Goal: Communication & Community: Participate in discussion

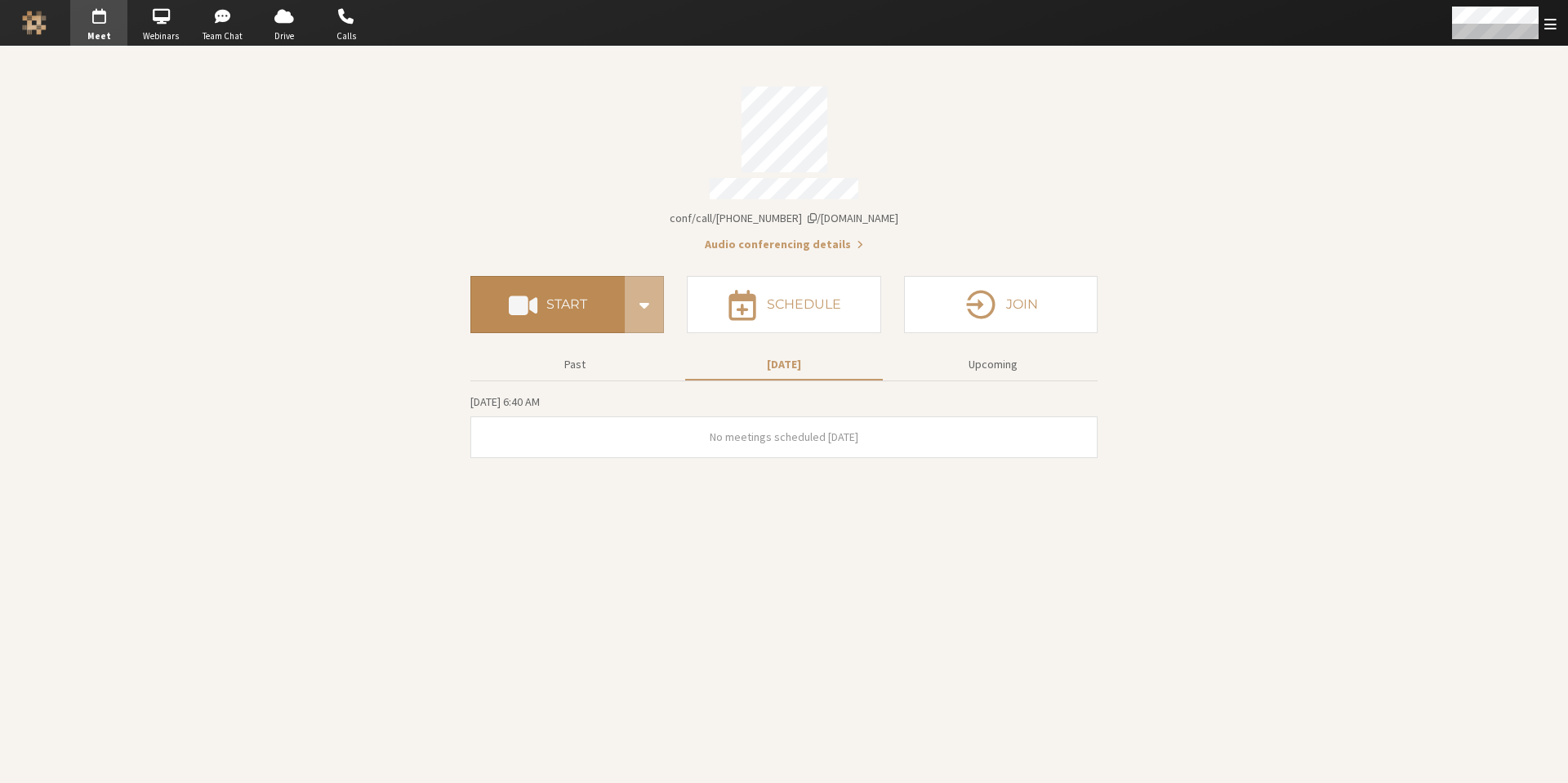
click at [563, 304] on h4 "Start" at bounding box center [566, 304] width 41 height 13
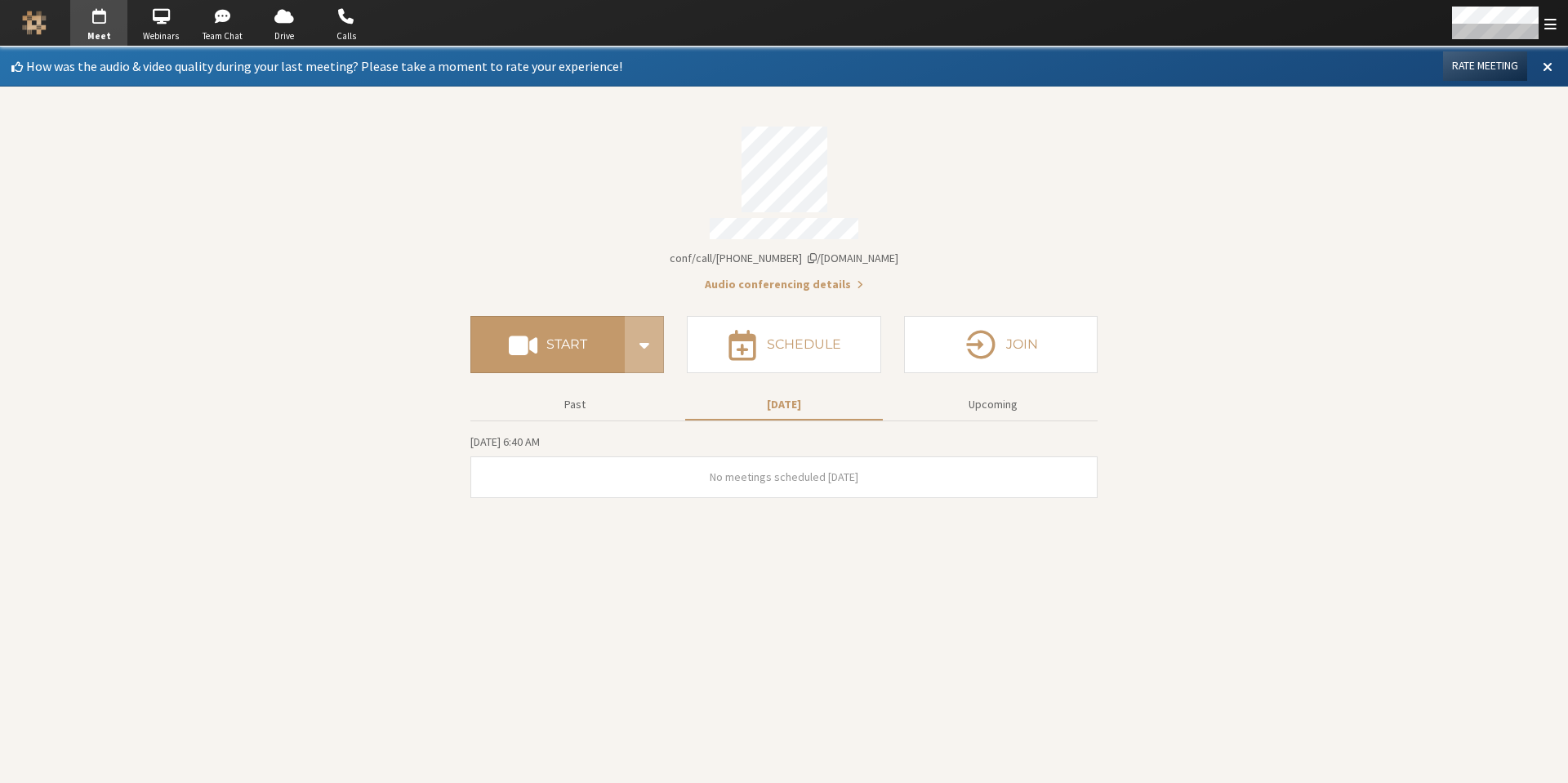
click at [786, 253] on span "[DOMAIN_NAME]/conf/call/[PHONE_NUMBER]" at bounding box center [783, 258] width 229 height 14
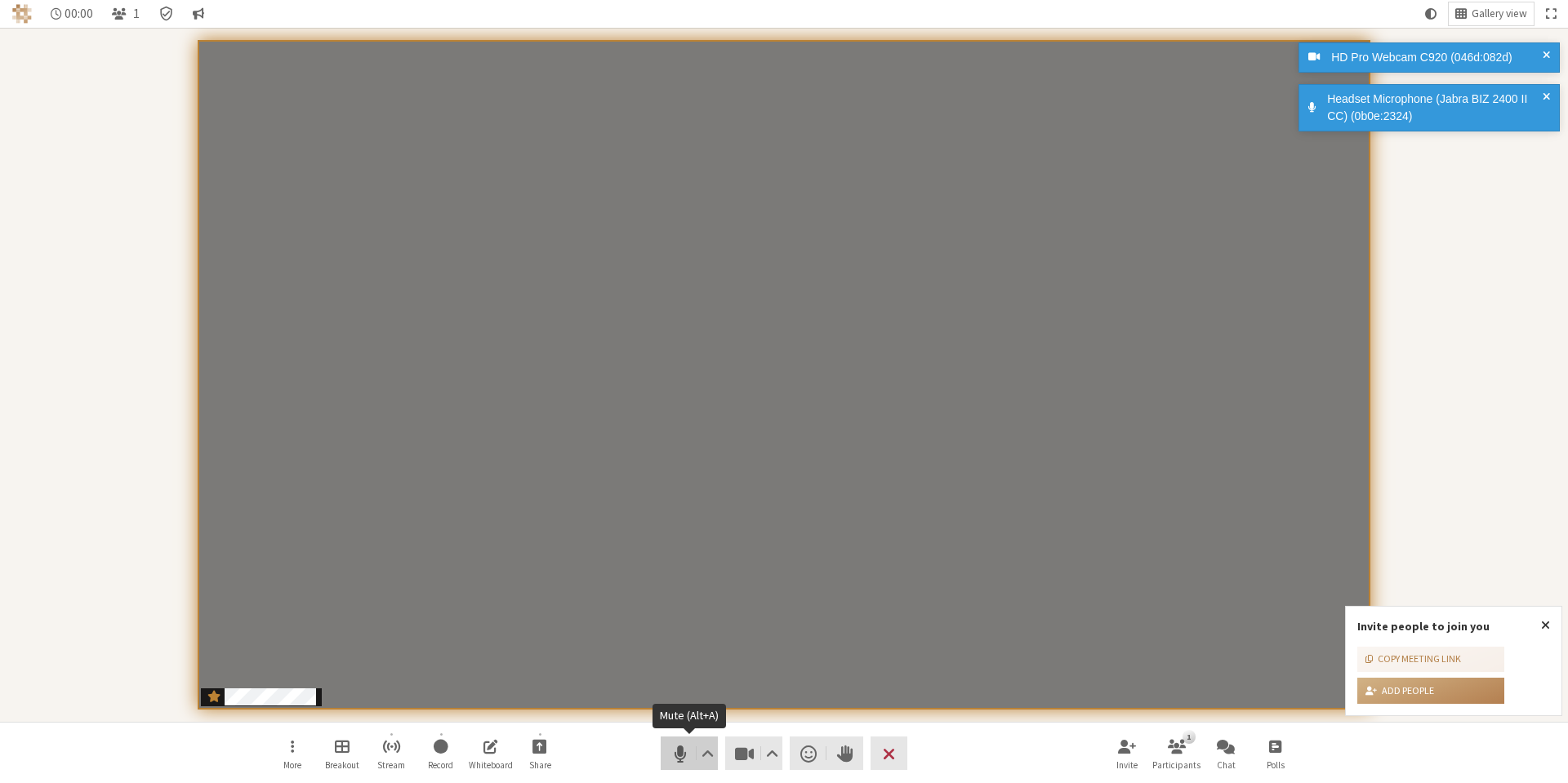
click at [677, 758] on span "Mute (Alt+A)" at bounding box center [679, 753] width 23 height 23
click at [677, 752] on span "Unmute (Alt+A)" at bounding box center [679, 753] width 23 height 23
click at [677, 760] on span "Mute (Alt+A)" at bounding box center [679, 753] width 23 height 23
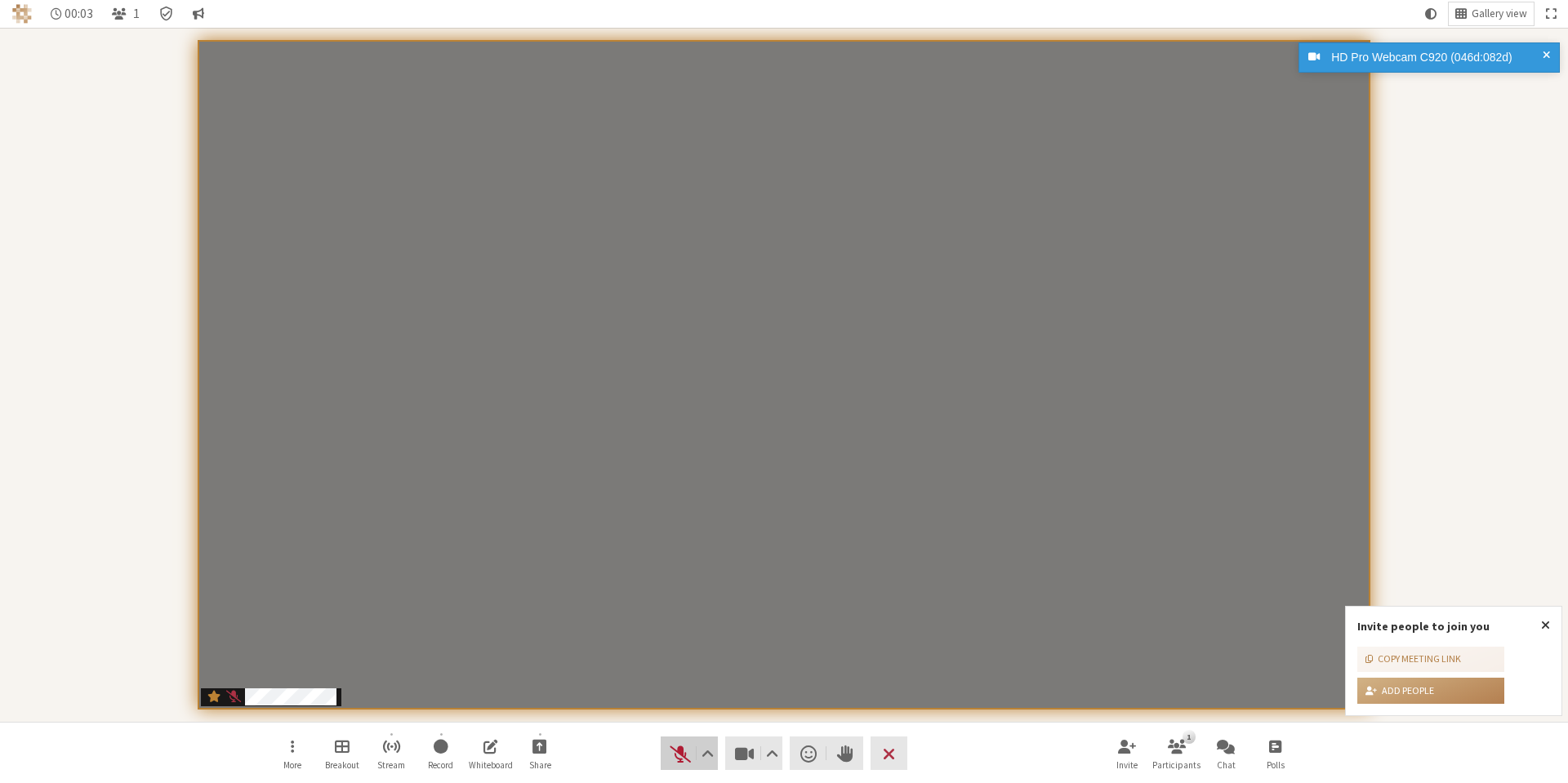
click at [677, 759] on span "Unmute (Alt+A)" at bounding box center [679, 753] width 23 height 23
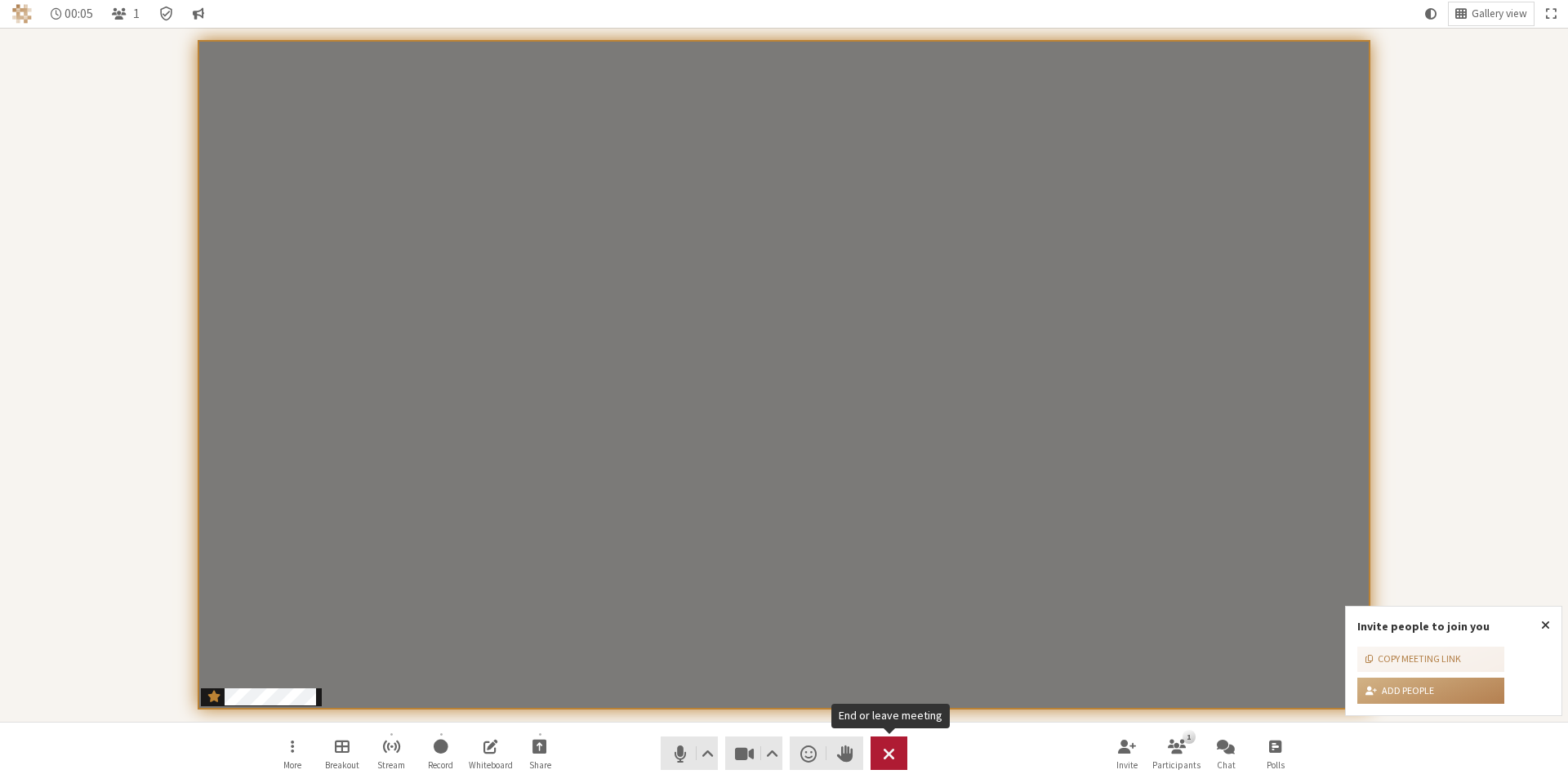
click at [897, 765] on button "Leave" at bounding box center [889, 752] width 37 height 33
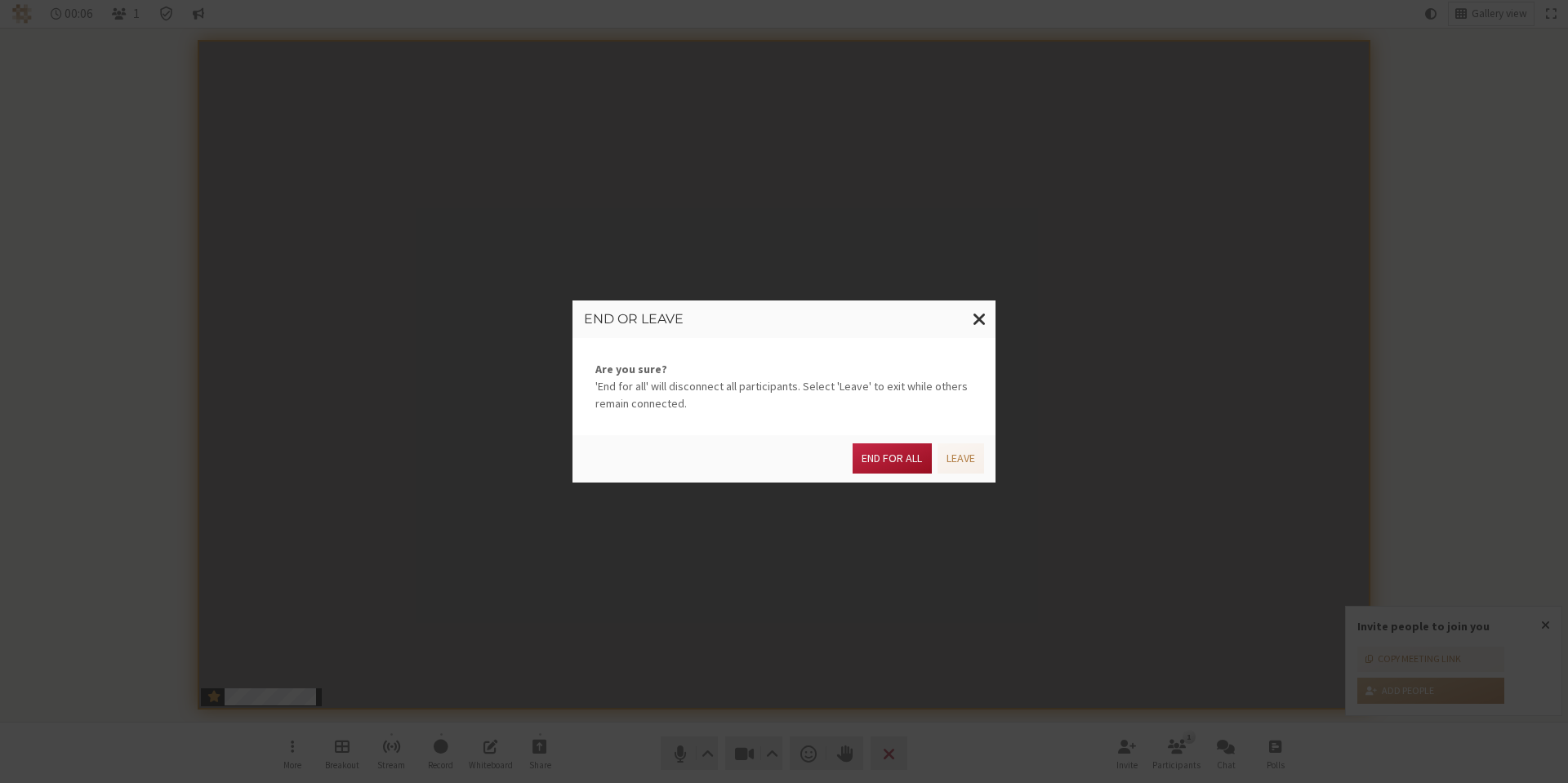
click at [891, 464] on button "End for all" at bounding box center [891, 458] width 79 height 30
